Goal: Navigation & Orientation: Find specific page/section

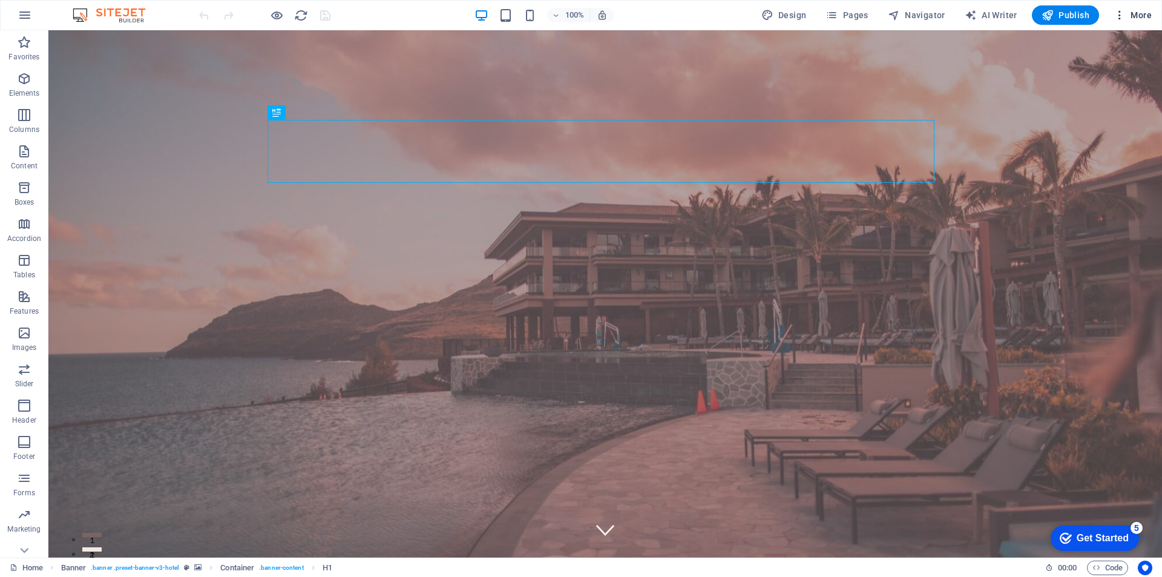
click at [1124, 13] on icon "button" at bounding box center [1120, 15] width 12 height 12
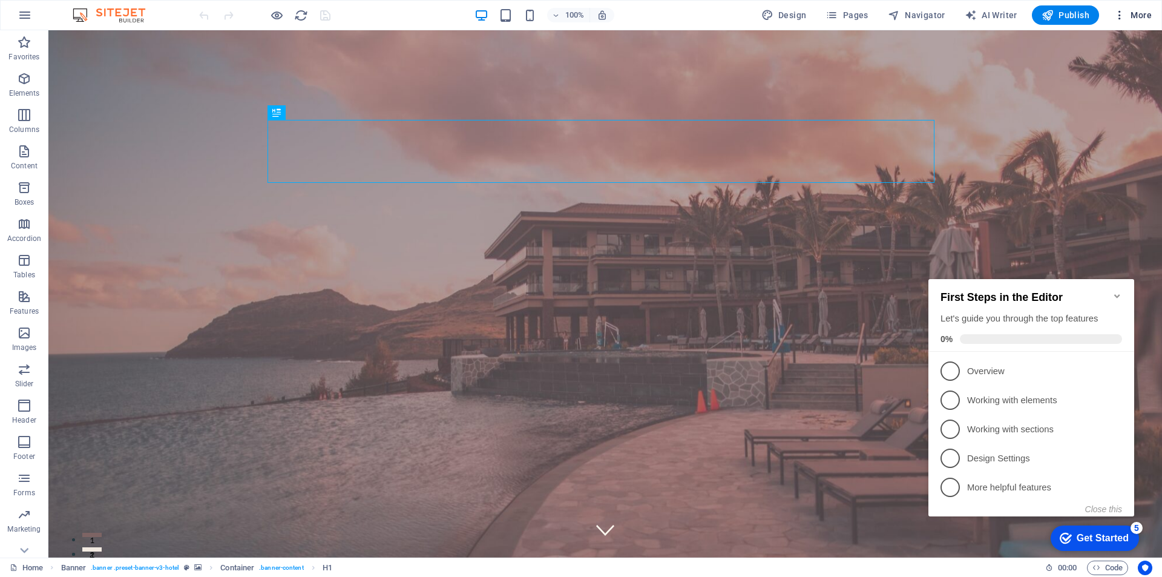
click at [1121, 16] on icon "button" at bounding box center [1120, 15] width 12 height 12
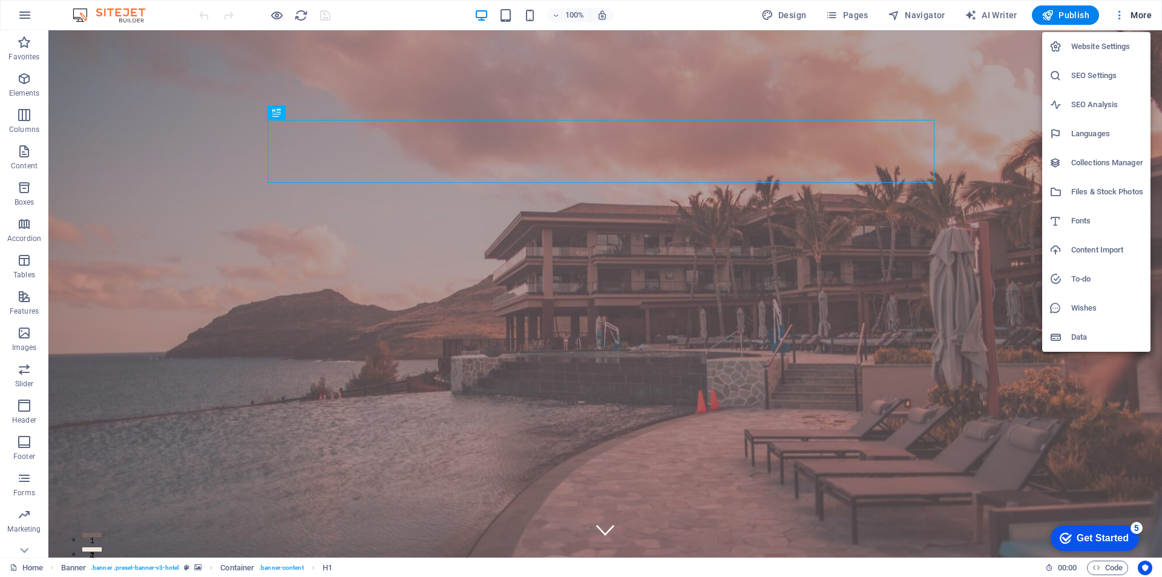
click at [1117, 13] on div at bounding box center [581, 288] width 1162 height 577
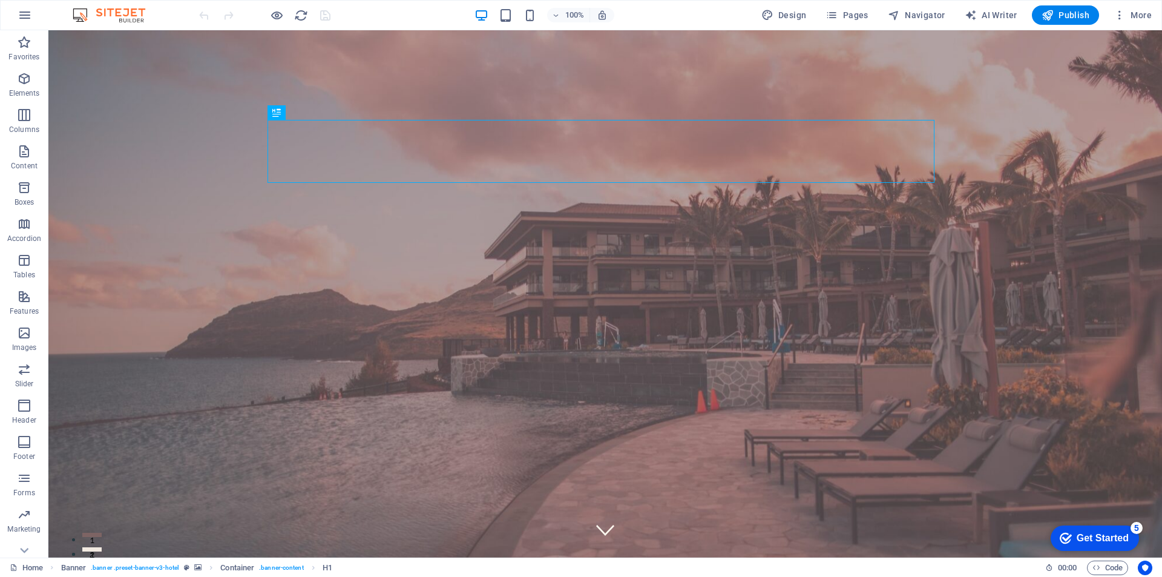
click at [1117, 13] on icon "button" at bounding box center [1120, 15] width 12 height 12
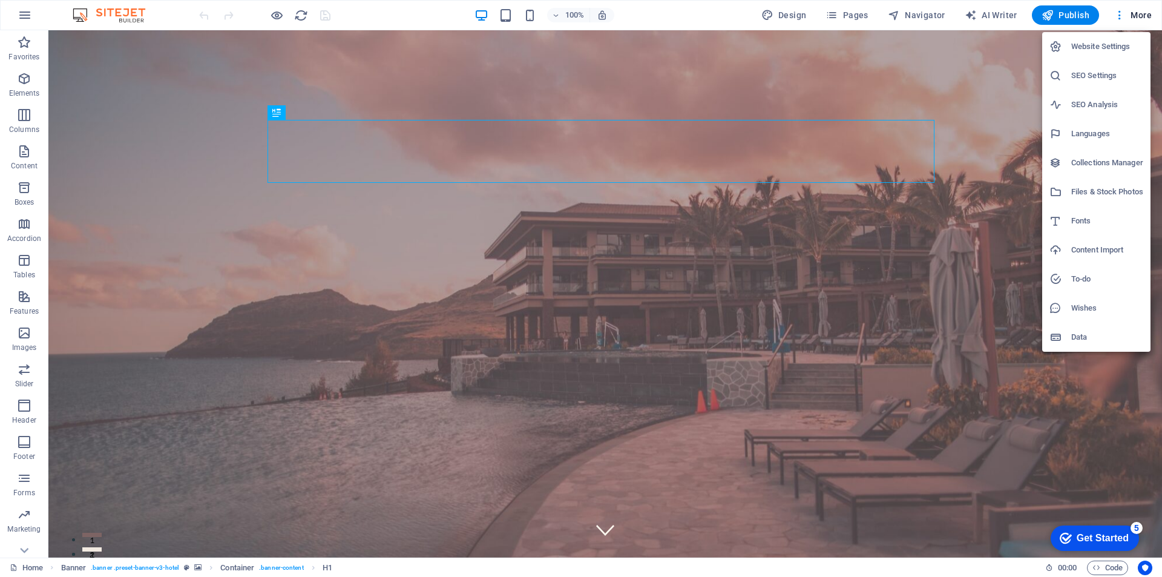
click at [15, 17] on div at bounding box center [581, 288] width 1162 height 577
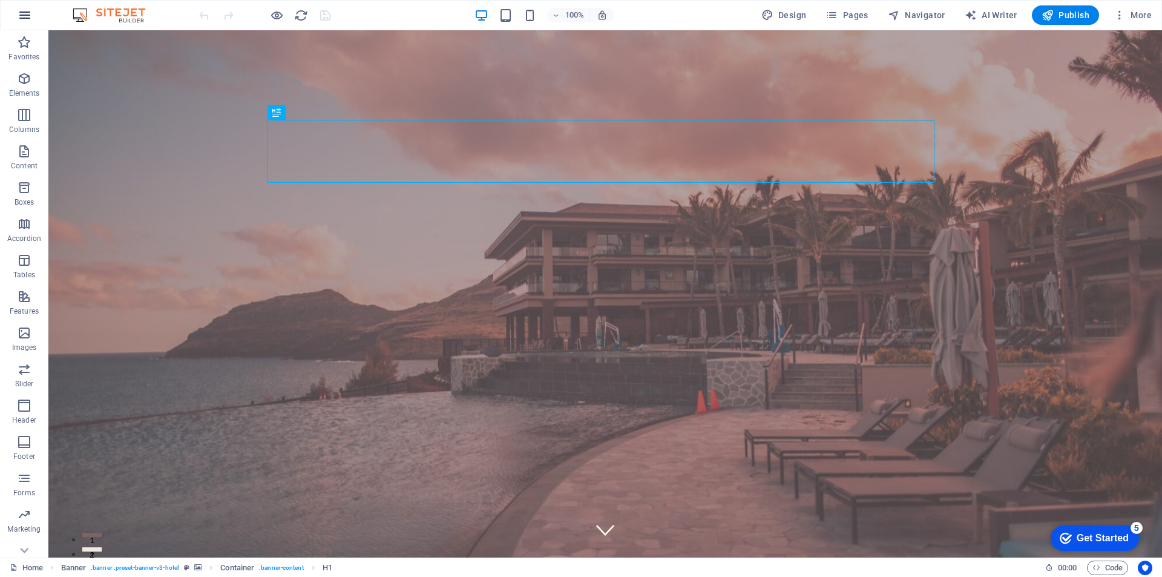
click at [21, 17] on icon "button" at bounding box center [25, 15] width 15 height 15
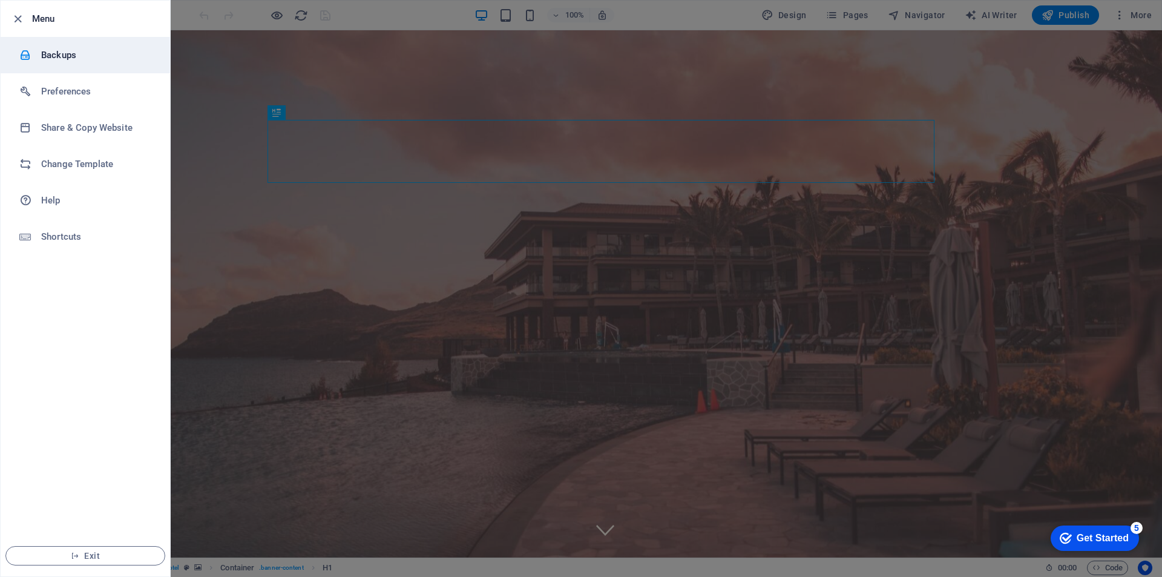
click at [51, 54] on h6 "Backups" at bounding box center [97, 55] width 112 height 15
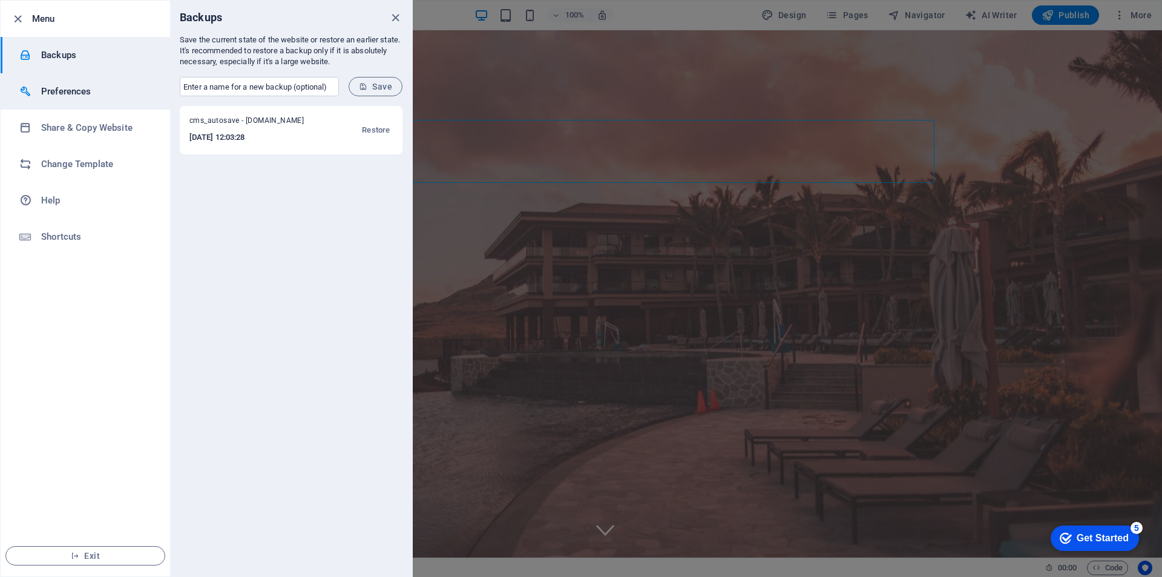
click at [83, 102] on li "Preferences" at bounding box center [85, 91] width 169 height 36
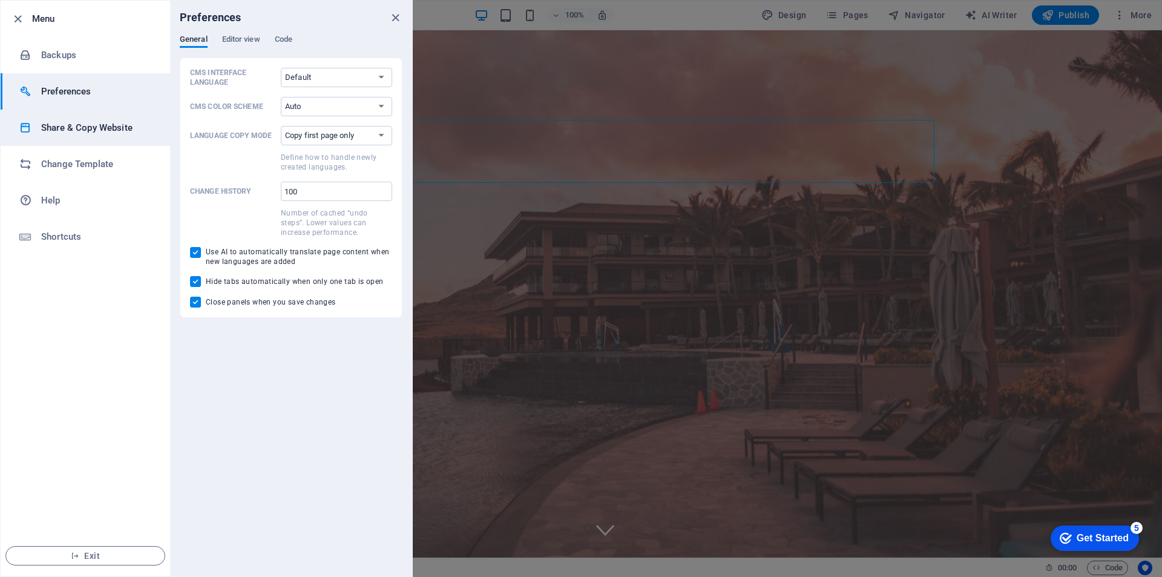
click at [80, 131] on h6 "Share & Copy Website" at bounding box center [97, 127] width 112 height 15
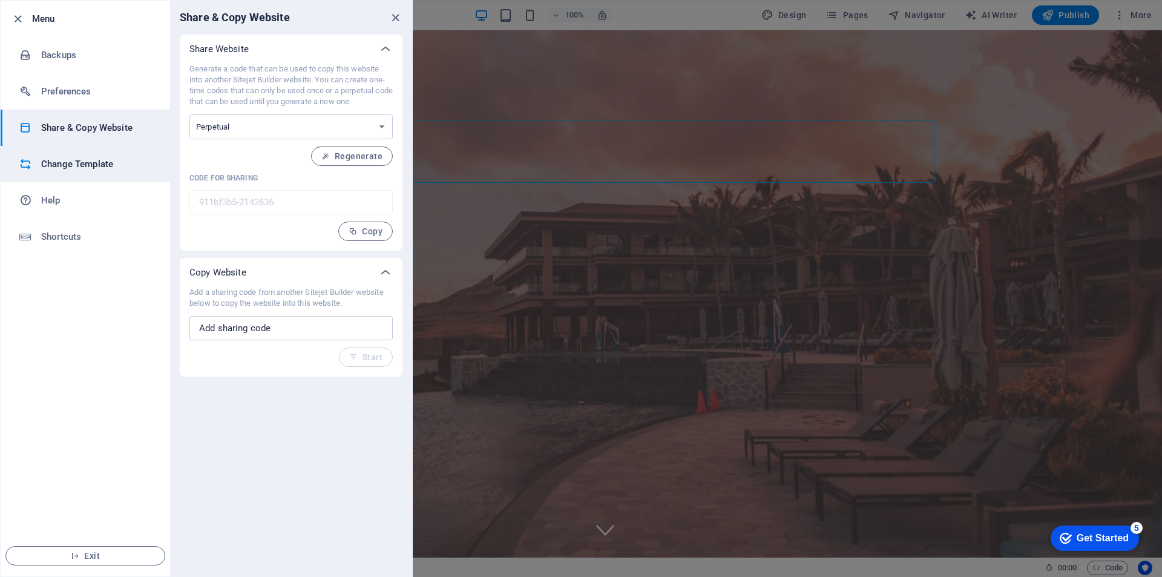
click at [79, 166] on h6 "Change Template" at bounding box center [97, 164] width 112 height 15
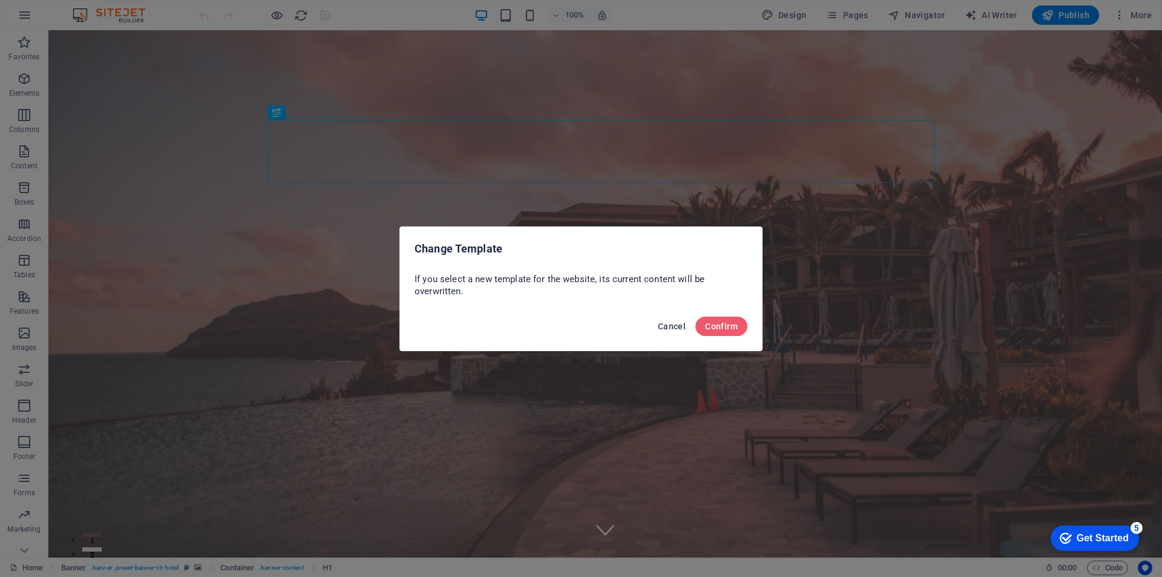
click at [676, 326] on span "Cancel" at bounding box center [672, 326] width 28 height 10
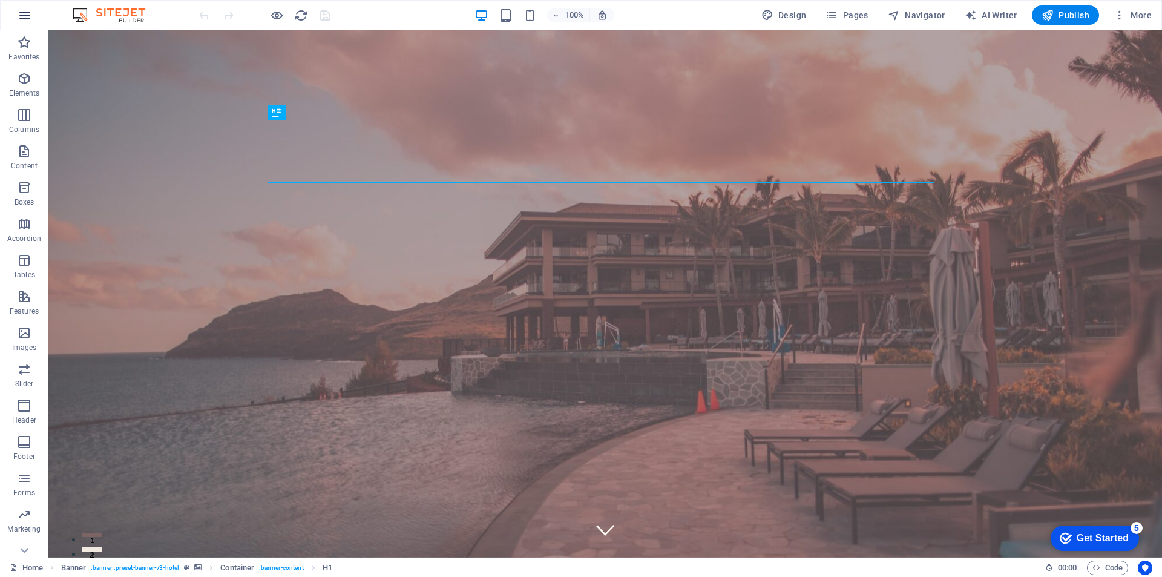
click at [21, 17] on icon "button" at bounding box center [25, 15] width 15 height 15
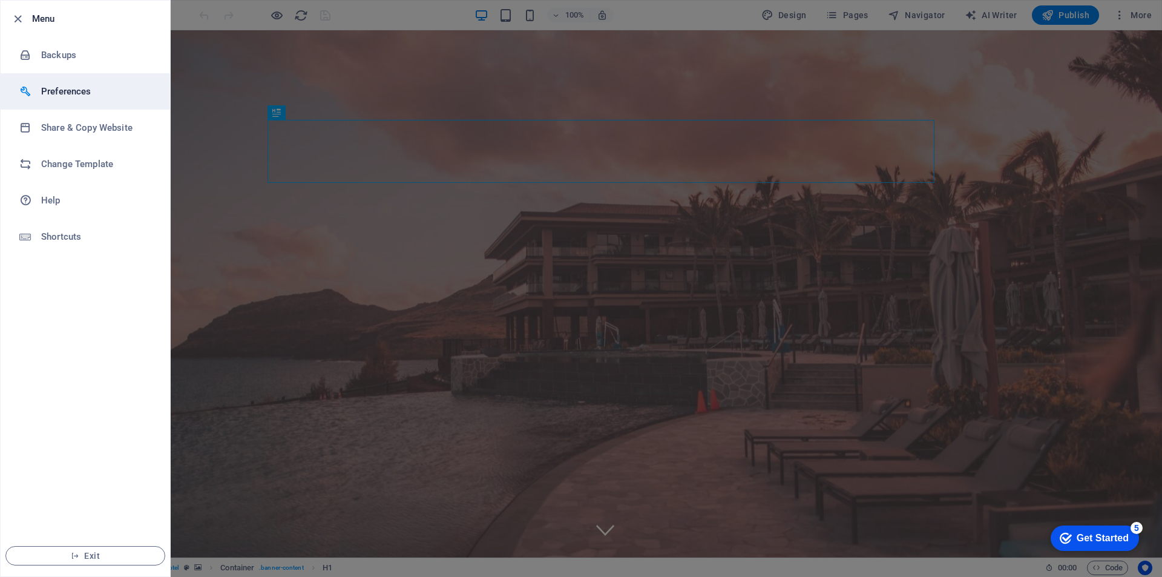
click at [52, 85] on h6 "Preferences" at bounding box center [97, 91] width 112 height 15
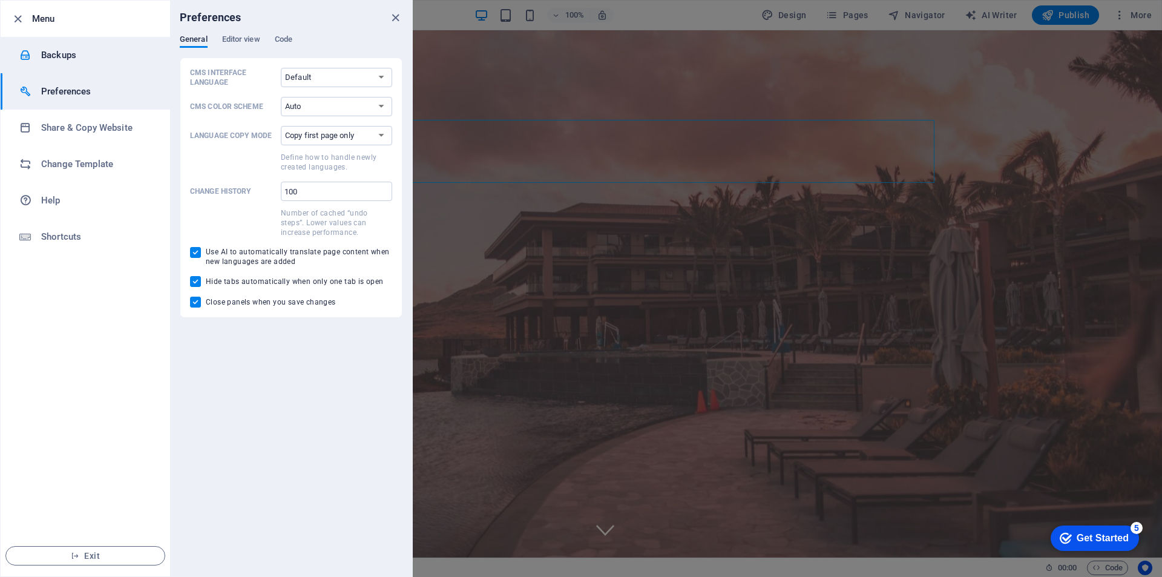
click at [61, 54] on h6 "Backups" at bounding box center [97, 55] width 112 height 15
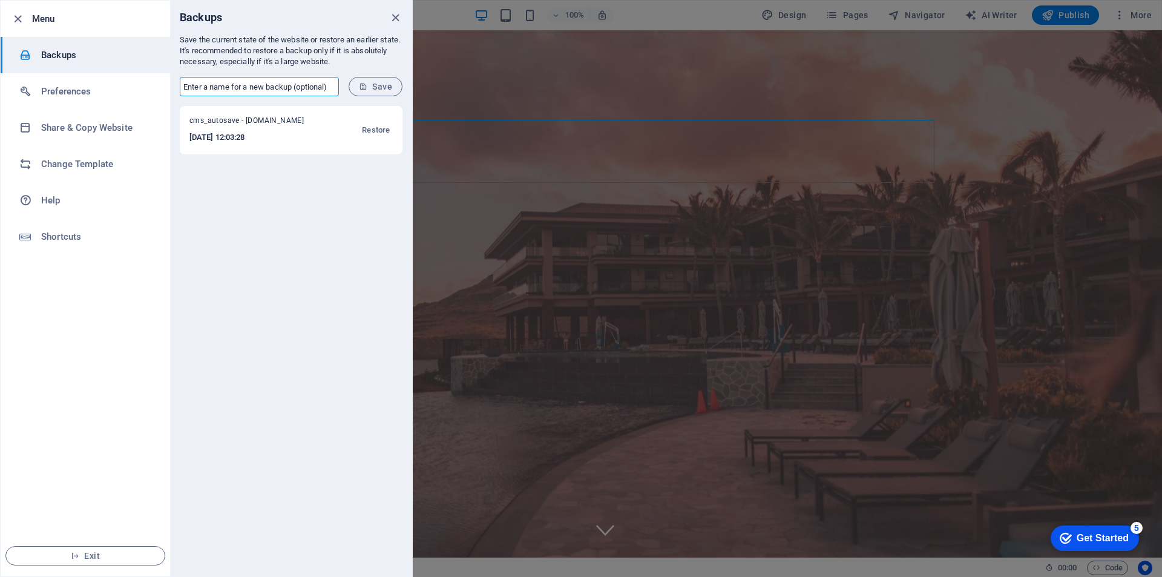
click at [315, 88] on input "text" at bounding box center [259, 86] width 159 height 19
click at [338, 46] on p "Save the current state of the website or restore an earlier state. It's recomme…" at bounding box center [291, 51] width 223 height 33
click at [21, 17] on icon "button" at bounding box center [18, 19] width 14 height 14
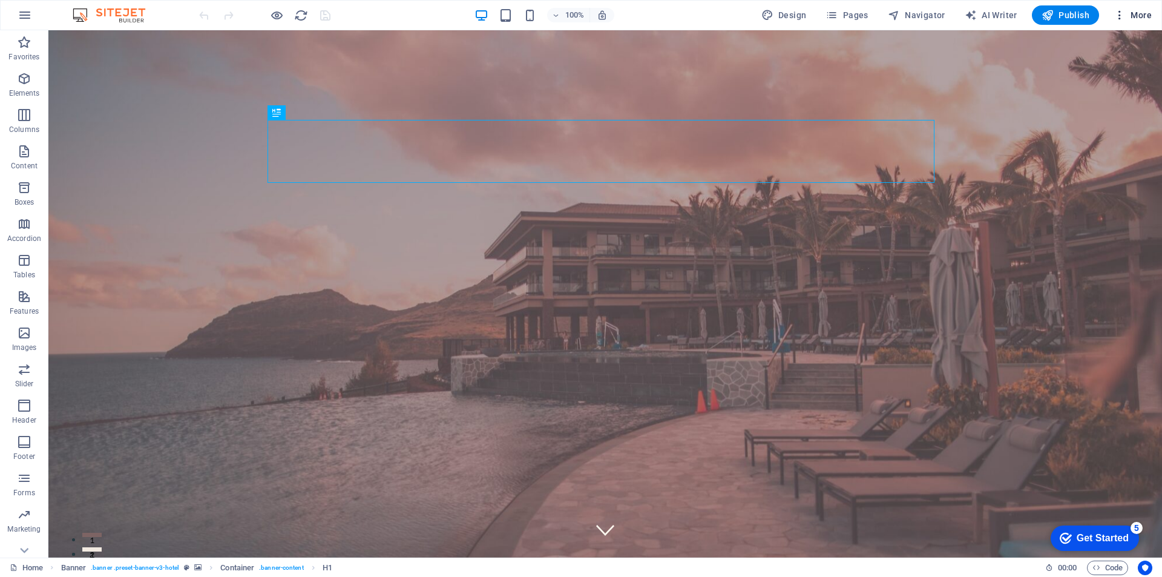
click at [1122, 18] on icon "button" at bounding box center [1120, 15] width 12 height 12
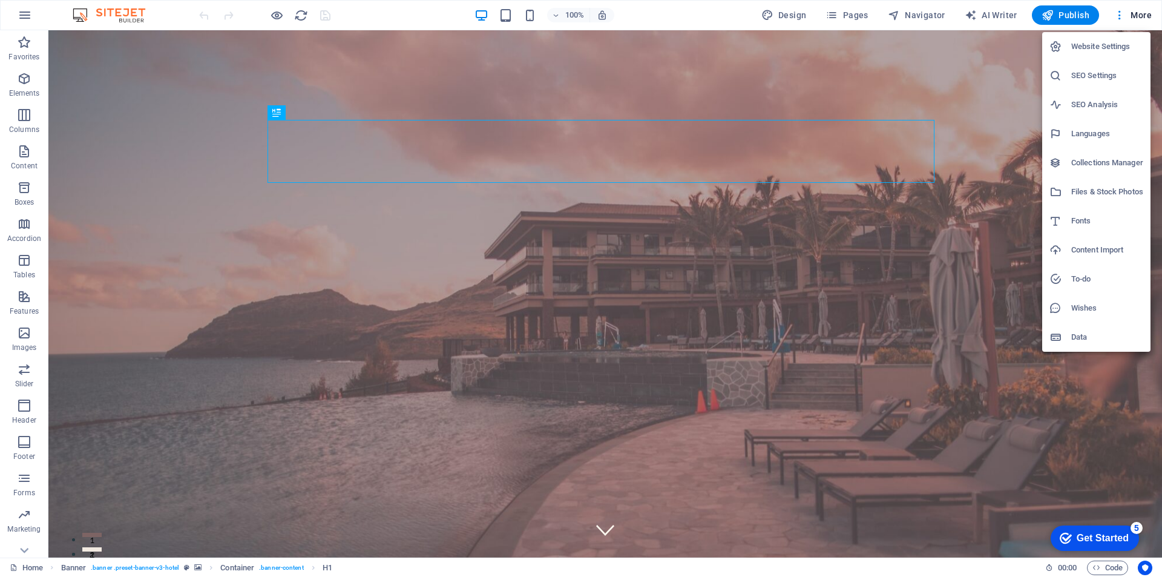
click at [1118, 51] on h6 "Website Settings" at bounding box center [1107, 46] width 72 height 15
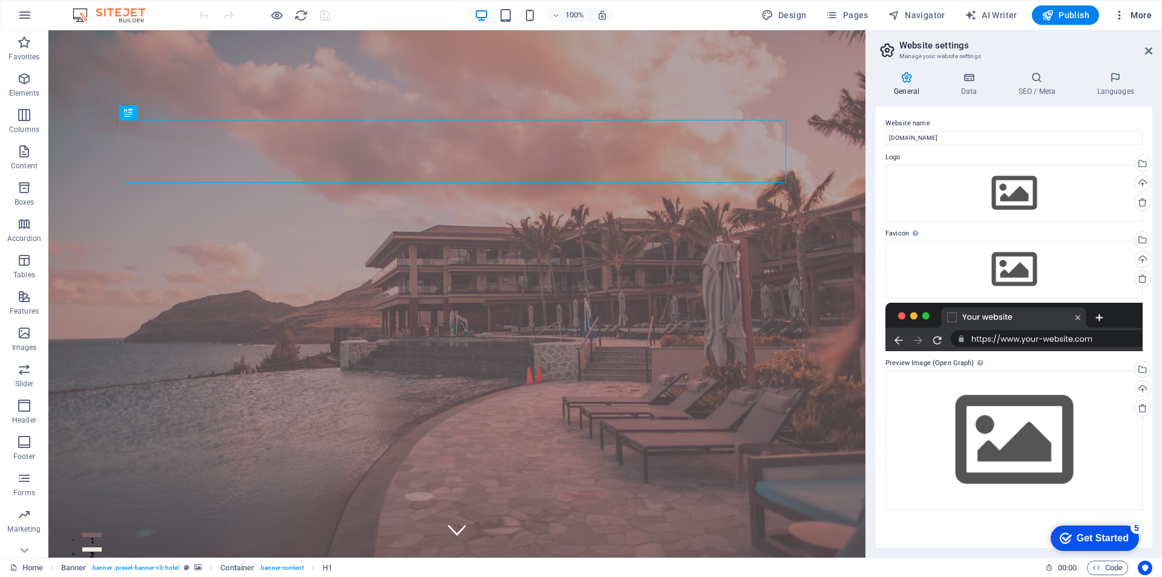
click at [1119, 16] on icon "button" at bounding box center [1120, 15] width 12 height 12
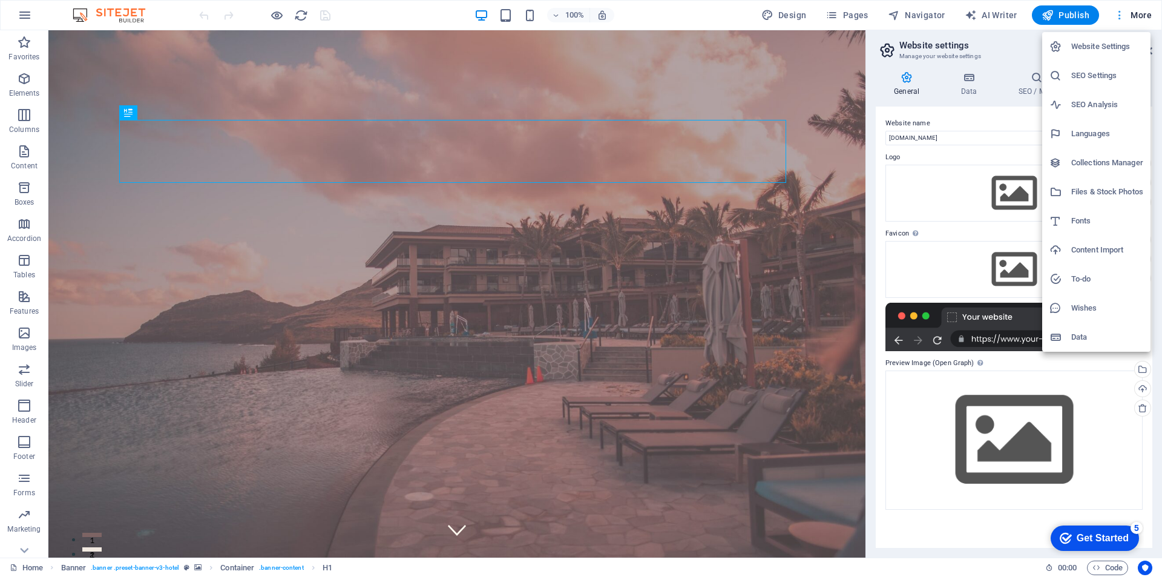
click at [1119, 16] on div at bounding box center [581, 288] width 1162 height 577
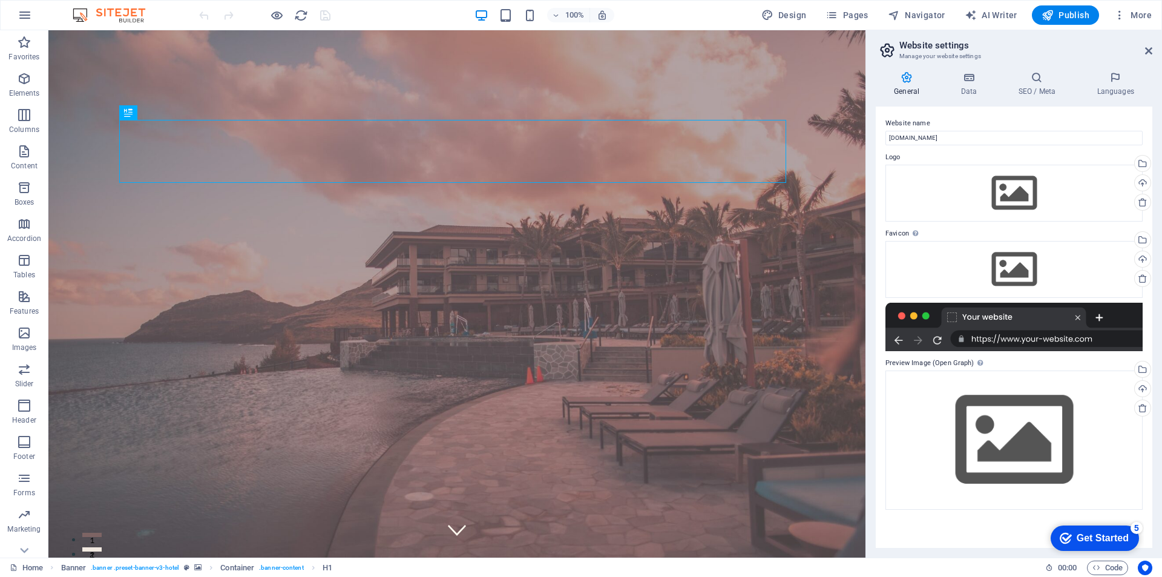
click at [1153, 52] on aside "Website settings Manage your website settings General Data SEO / Meta Languages…" at bounding box center [1014, 293] width 297 height 527
click at [1147, 48] on icon at bounding box center [1148, 51] width 7 height 10
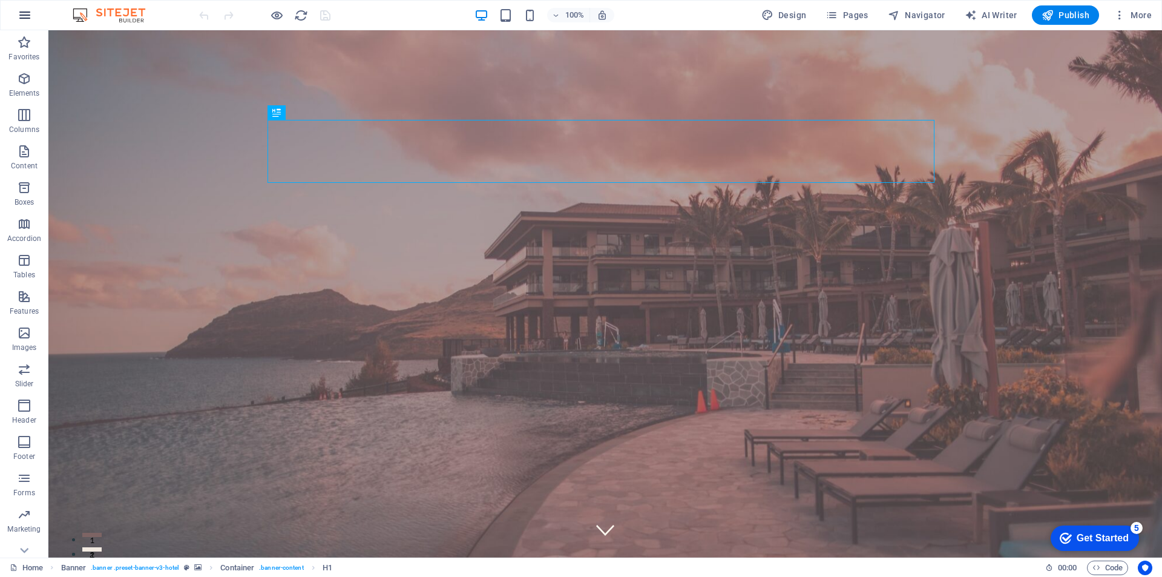
click at [21, 16] on icon "button" at bounding box center [25, 15] width 15 height 15
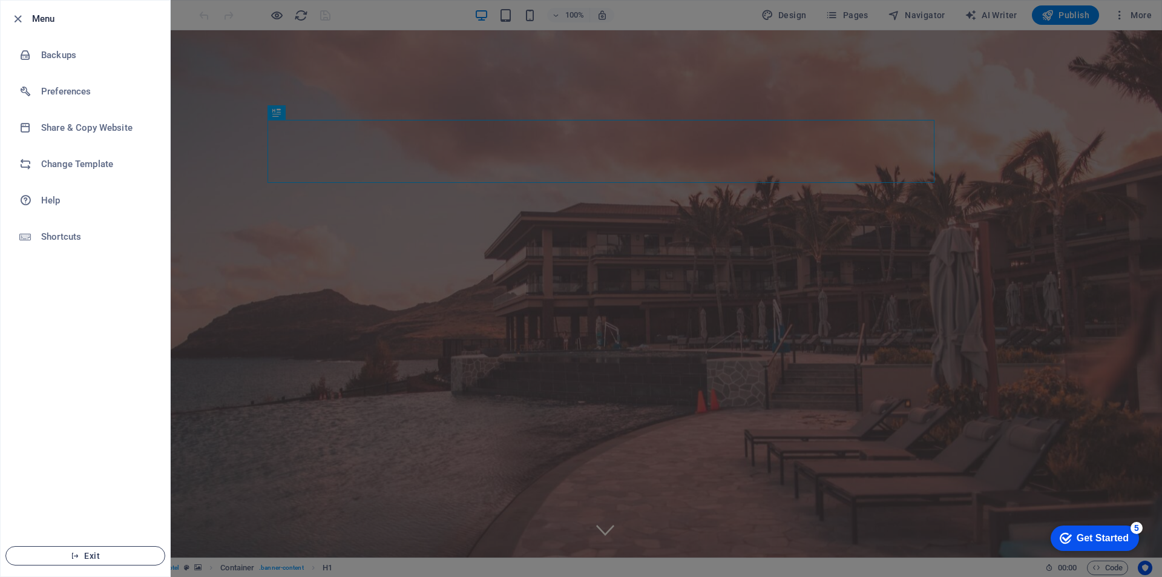
click at [83, 551] on span "Exit" at bounding box center [85, 556] width 139 height 10
